Goal: Task Accomplishment & Management: Complete application form

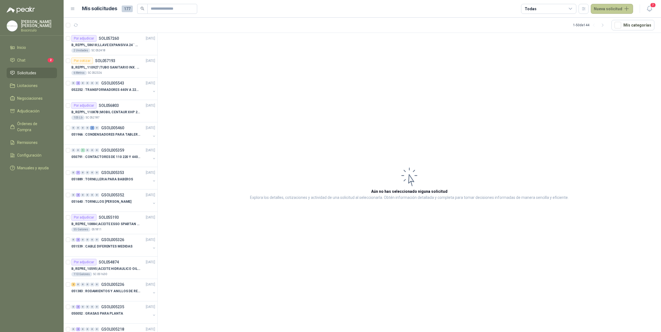
click at [610, 6] on button "Nueva solicitud" at bounding box center [611, 9] width 42 height 10
click at [600, 23] on icon at bounding box center [599, 22] width 4 height 4
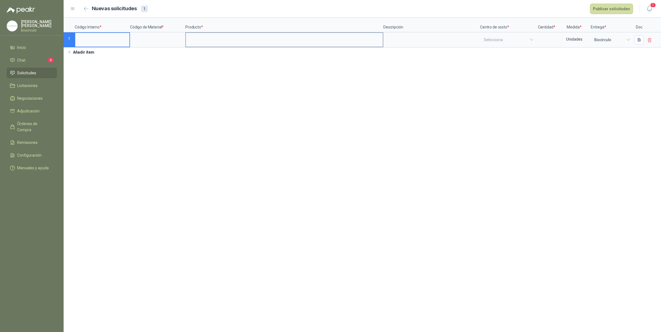
click at [223, 35] on input at bounding box center [284, 38] width 197 height 11
click at [161, 37] on input at bounding box center [157, 38] width 54 height 11
click at [77, 39] on input "******" at bounding box center [102, 38] width 54 height 11
type input "*********"
click at [507, 40] on input "search" at bounding box center [507, 40] width 48 height 14
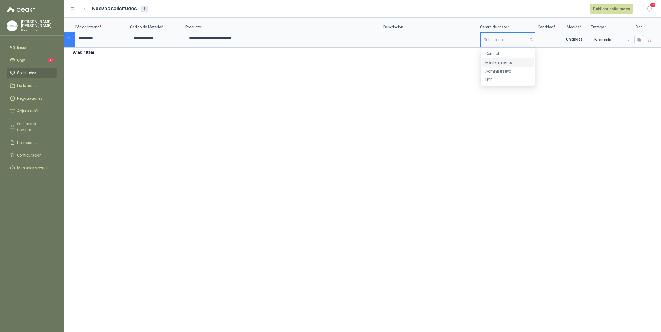
click at [498, 63] on div "Mantenimiento" at bounding box center [507, 62] width 45 height 6
click at [551, 39] on input at bounding box center [546, 38] width 21 height 11
type input "***"
click at [602, 6] on button "Publicar solicitudes" at bounding box center [611, 9] width 43 height 11
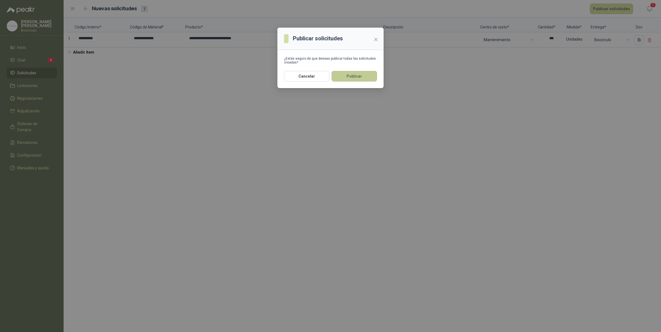
click at [364, 75] on button "Publicar" at bounding box center [353, 76] width 45 height 11
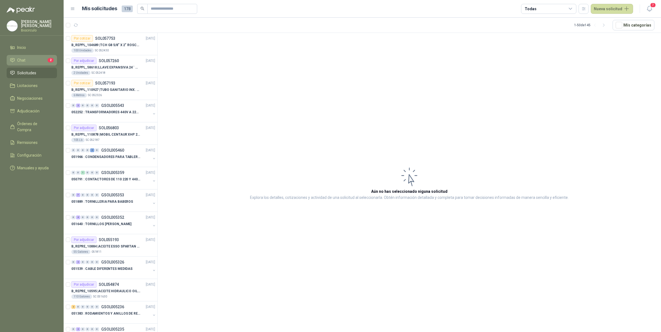
click at [28, 59] on li "Chat 2" at bounding box center [32, 60] width 44 height 6
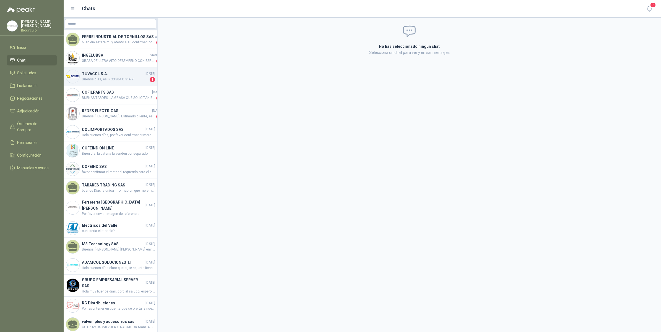
click at [125, 78] on span "Buenos días, es INOX304 O 316 ?" at bounding box center [115, 80] width 67 height 6
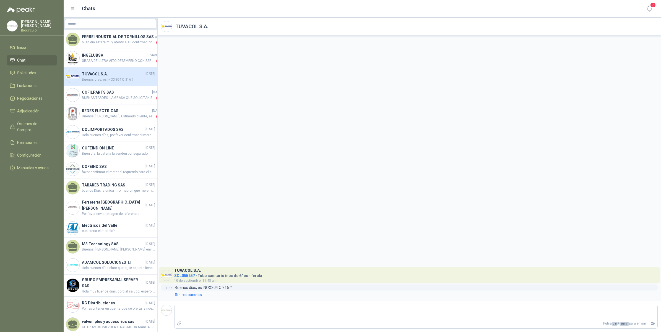
click at [205, 288] on p "Buenos días, es INOX304 O 316 ?" at bounding box center [203, 288] width 57 height 6
click at [187, 279] on span "10 de septiembre, 11:48 a. m." at bounding box center [196, 281] width 45 height 4
click at [183, 288] on p "Buenos días, es INOX304 O 316 ?" at bounding box center [203, 288] width 57 height 6
click at [118, 90] on h4 "COFILPARTS SAS" at bounding box center [116, 92] width 69 height 6
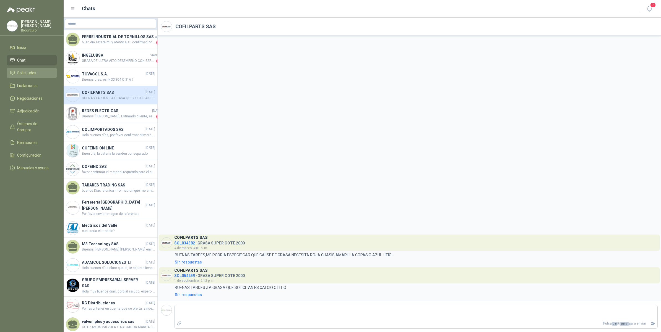
click at [31, 74] on span "Solicitudes" at bounding box center [26, 73] width 19 height 6
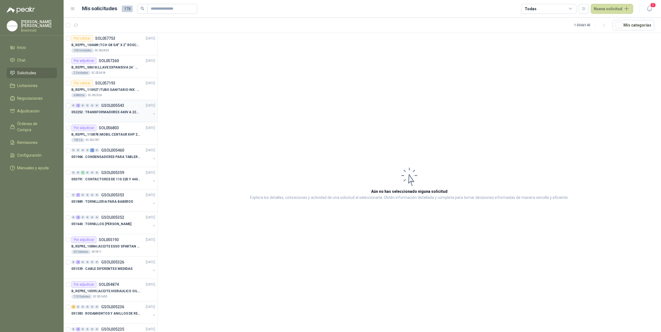
click at [118, 114] on p "052252 : TRANSFORMADORES 440V A 220 V" at bounding box center [105, 112] width 69 height 5
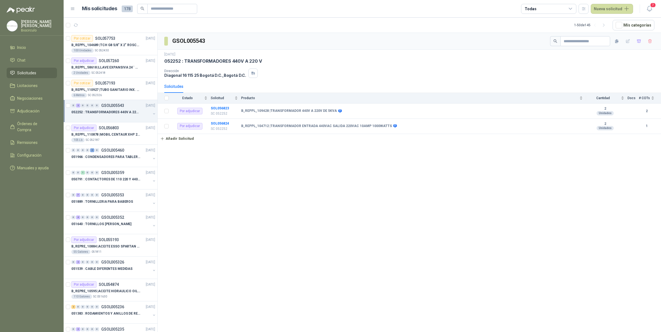
click at [147, 111] on div "052252 : TRANSFORMADORES 440V A 220 V" at bounding box center [113, 114] width 85 height 11
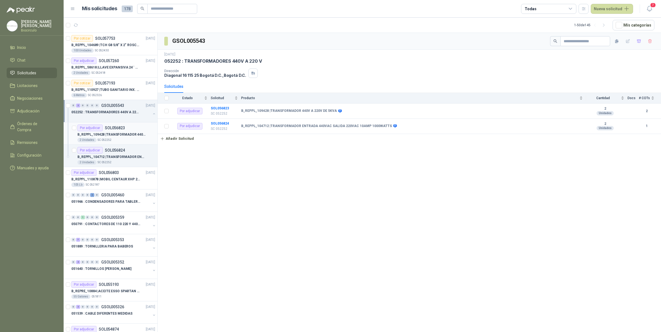
click at [127, 127] on div "Por adjudicar SOL056823" at bounding box center [116, 128] width 78 height 7
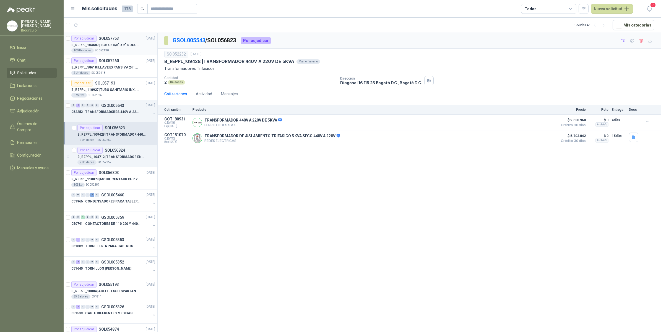
click at [107, 45] on p "B_REPPL_104689 | TCH G8 5/8" X 2" ROSCA CORRIDA" at bounding box center [105, 45] width 69 height 5
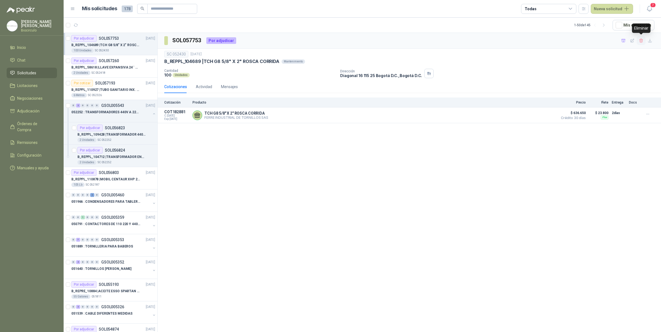
click at [643, 40] on icon "button" at bounding box center [641, 40] width 5 height 5
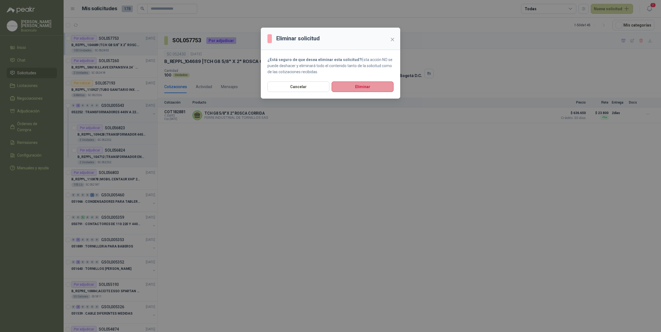
click at [355, 88] on button "Eliminar" at bounding box center [362, 87] width 62 height 11
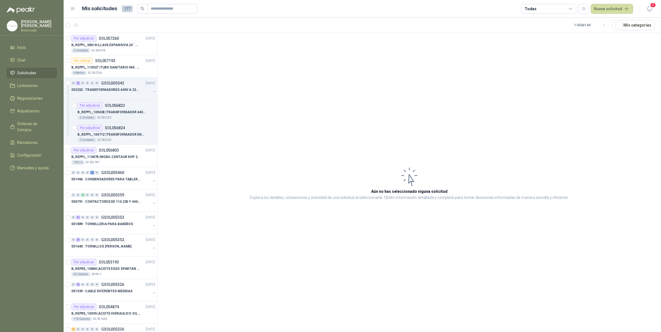
click at [224, 54] on article "Aún no has seleccionado niguna solicitud Explora los detalles, cotizaciones y a…" at bounding box center [409, 183] width 503 height 301
